Goal: Information Seeking & Learning: Learn about a topic

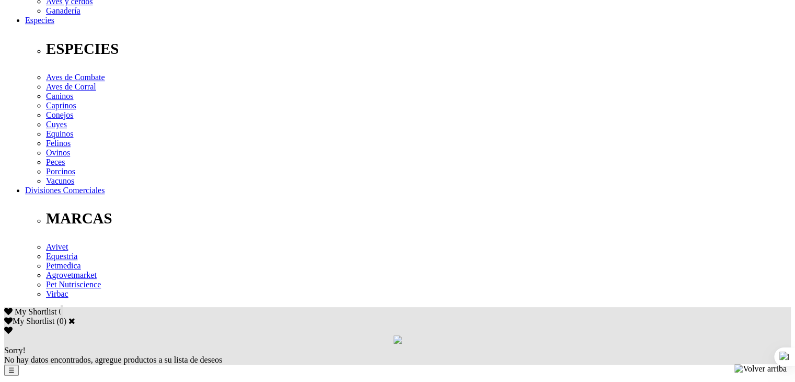
scroll to position [389, 0]
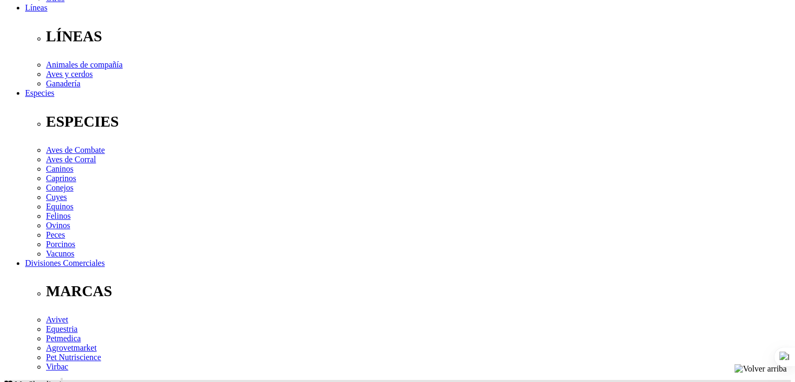
scroll to position [317, 0]
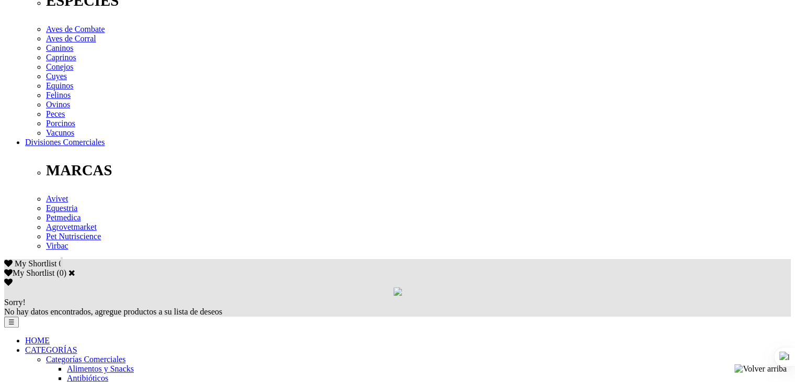
scroll to position [439, 0]
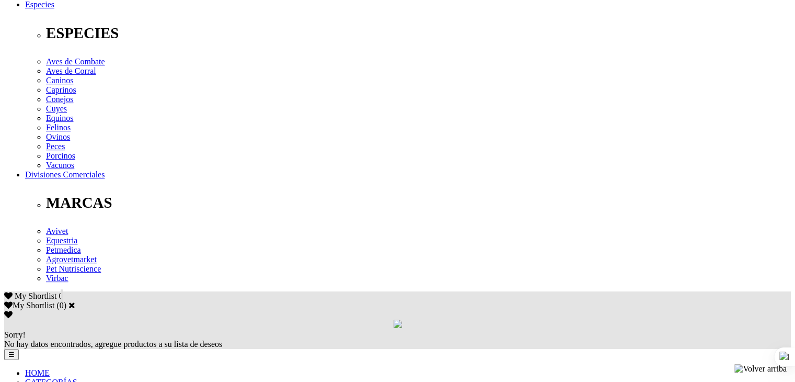
scroll to position [387, 0]
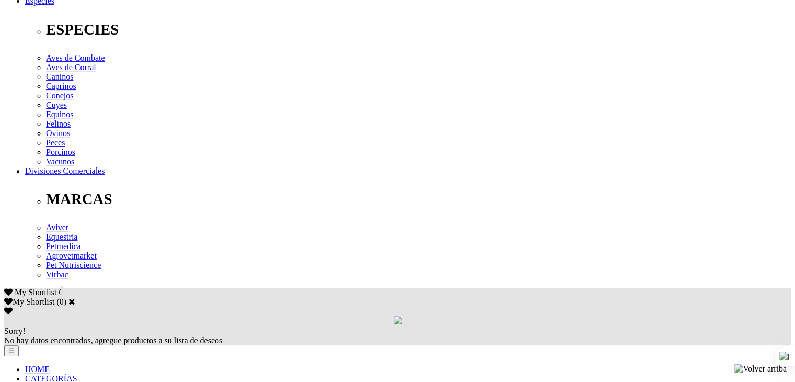
drag, startPoint x: 399, startPoint y: 163, endPoint x: 551, endPoint y: 166, distance: 151.7
drag, startPoint x: 483, startPoint y: 163, endPoint x: 492, endPoint y: 163, distance: 8.4
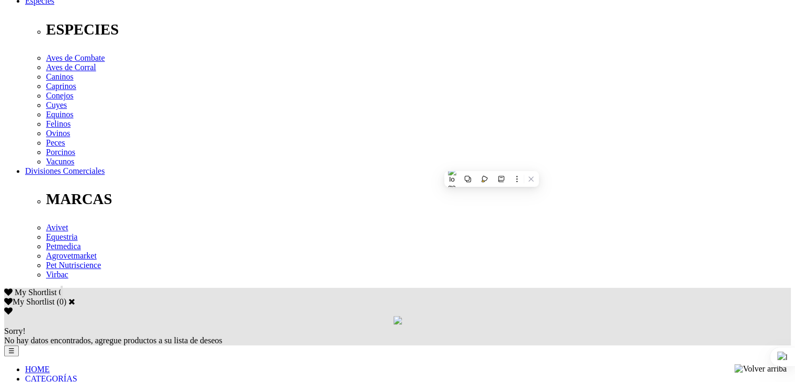
drag, startPoint x: 521, startPoint y: 163, endPoint x: 551, endPoint y: 162, distance: 29.8
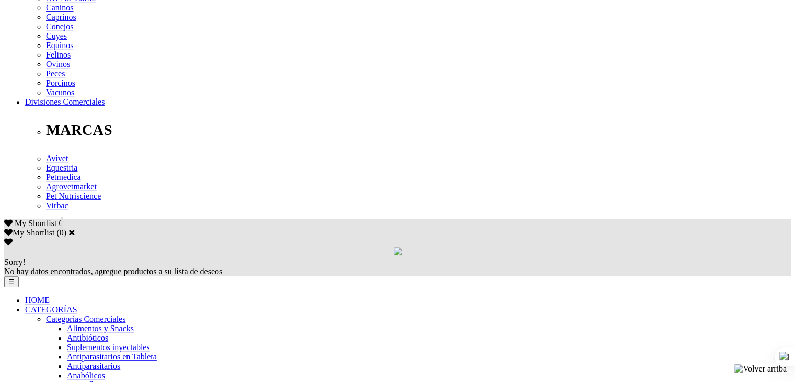
scroll to position [478, 0]
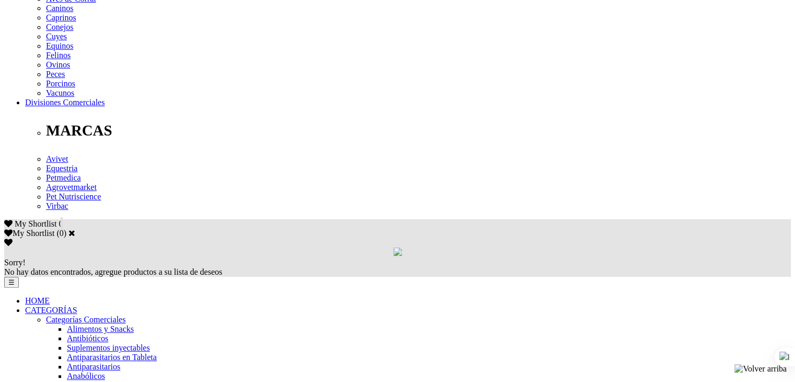
scroll to position [422, 0]
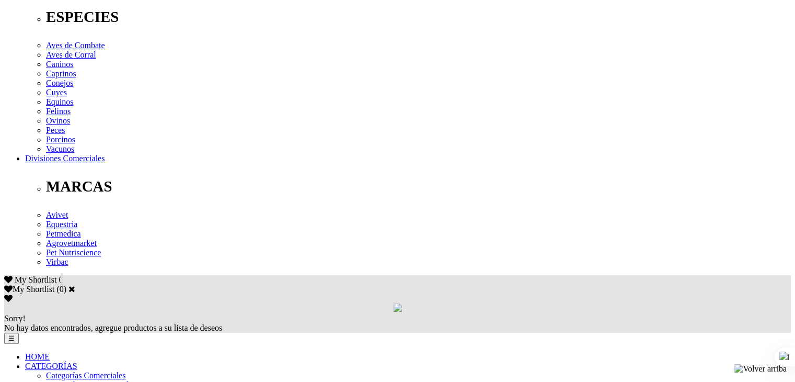
drag, startPoint x: 405, startPoint y: 209, endPoint x: 179, endPoint y: 140, distance: 236.2
drag, startPoint x: 111, startPoint y: 132, endPoint x: 328, endPoint y: 203, distance: 228.2
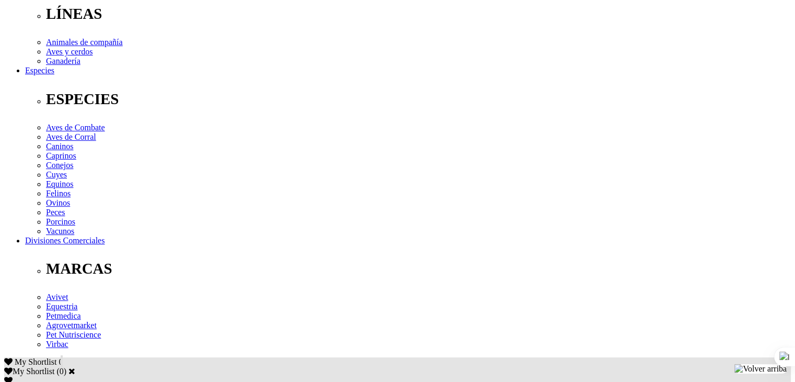
scroll to position [343, 0]
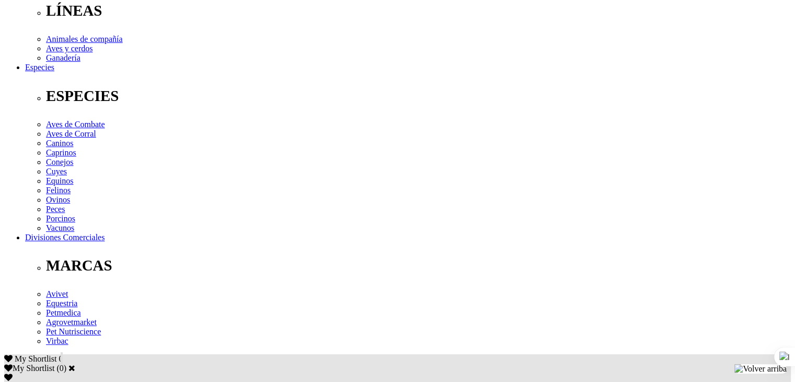
drag, startPoint x: 441, startPoint y: 191, endPoint x: 451, endPoint y: 182, distance: 13.4
